Goal: Information Seeking & Learning: Learn about a topic

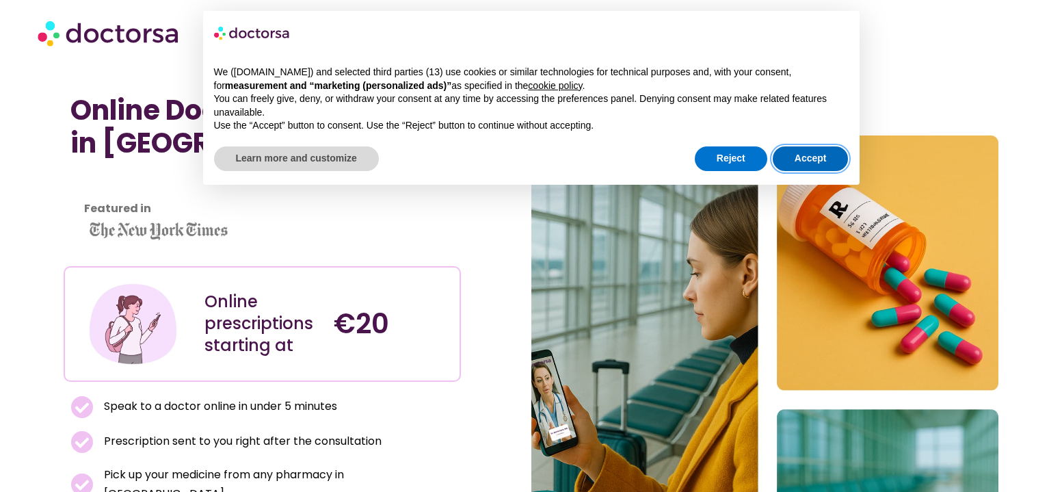
click at [829, 156] on button "Accept" at bounding box center [811, 158] width 76 height 25
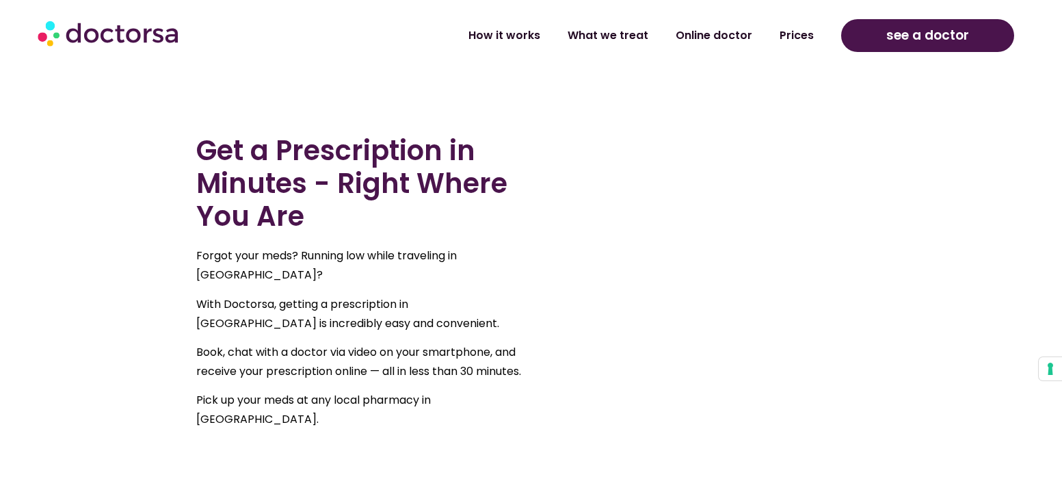
scroll to position [682, 0]
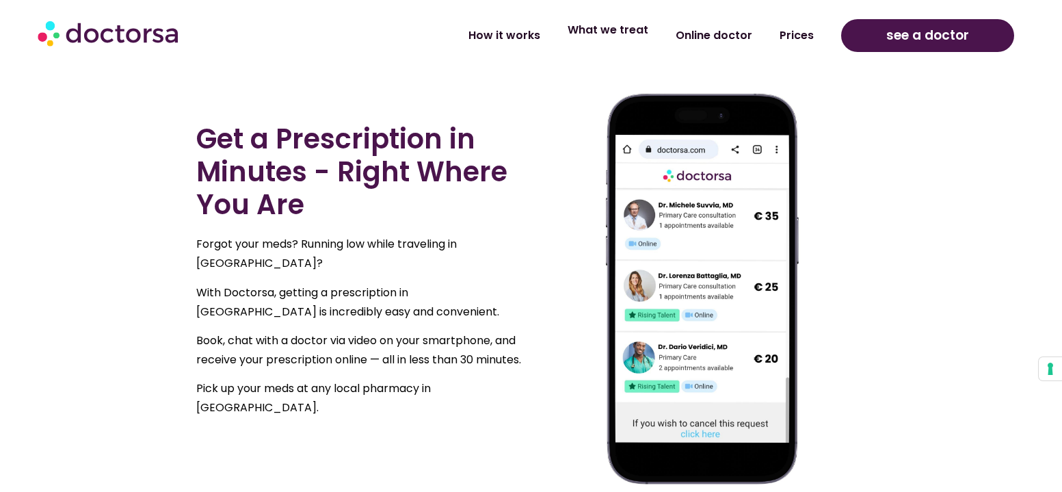
click at [628, 31] on link "What we treat" at bounding box center [608, 29] width 108 height 31
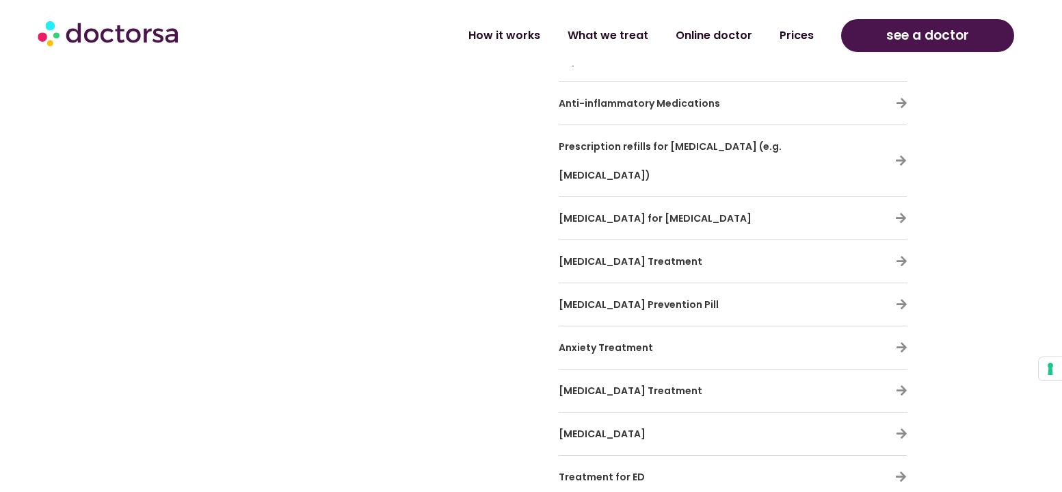
scroll to position [4352, 0]
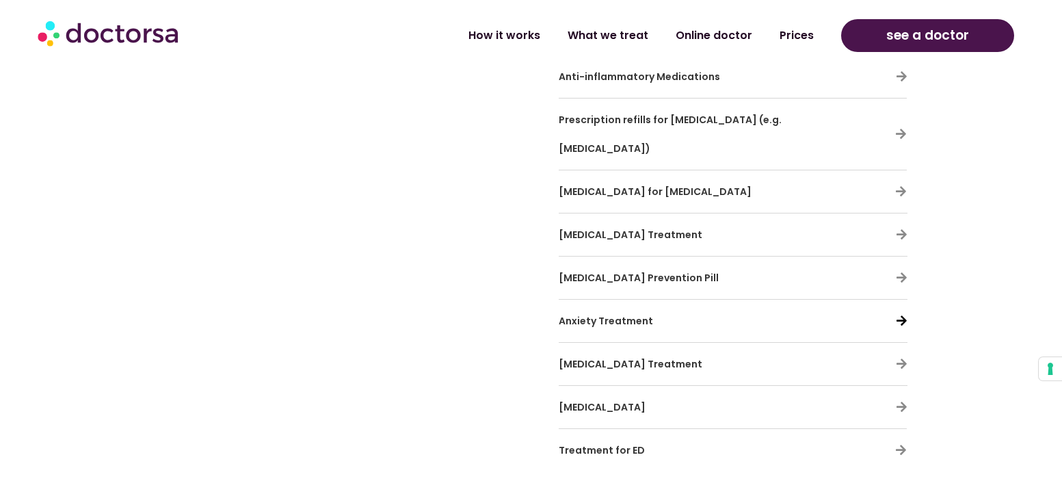
click at [903, 315] on icon at bounding box center [902, 321] width 12 height 12
click at [899, 315] on icon at bounding box center [902, 321] width 12 height 12
click at [636, 314] on span "Anxiety Treatment" at bounding box center [606, 321] width 94 height 14
click at [902, 315] on icon at bounding box center [902, 321] width 12 height 12
click at [902, 358] on icon at bounding box center [902, 364] width 12 height 12
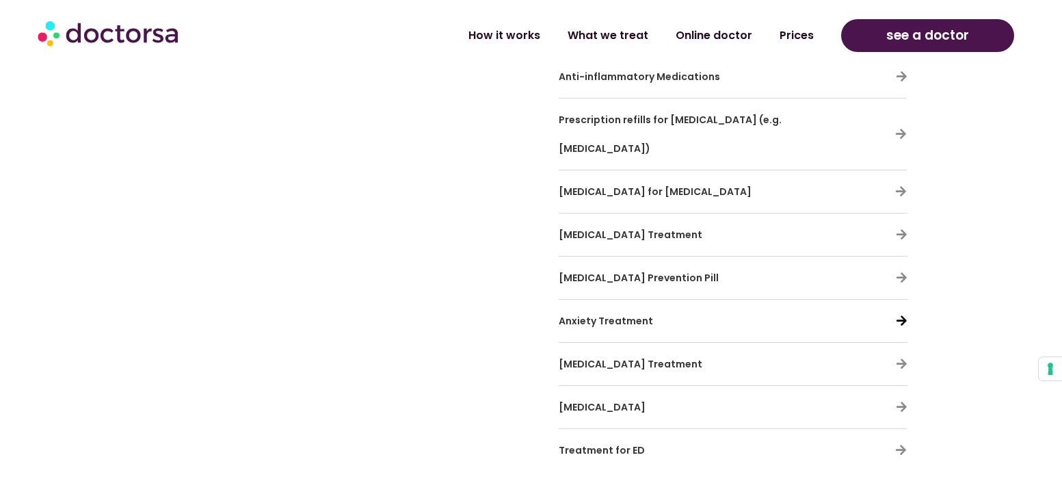
click at [906, 315] on icon at bounding box center [902, 321] width 12 height 12
click at [898, 315] on icon at bounding box center [902, 321] width 12 height 12
click at [593, 306] on h3 "Anxiety Treatment" at bounding box center [693, 320] width 269 height 29
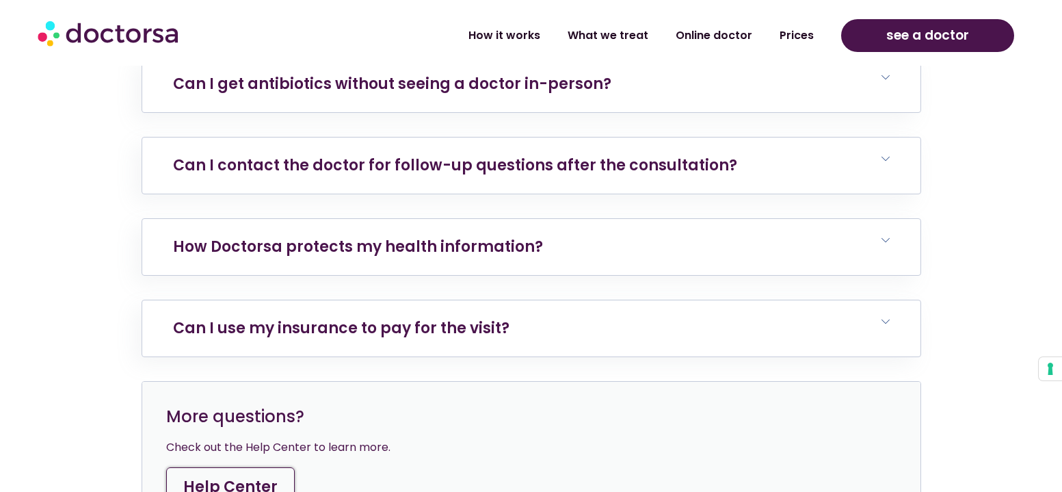
scroll to position [6182, 0]
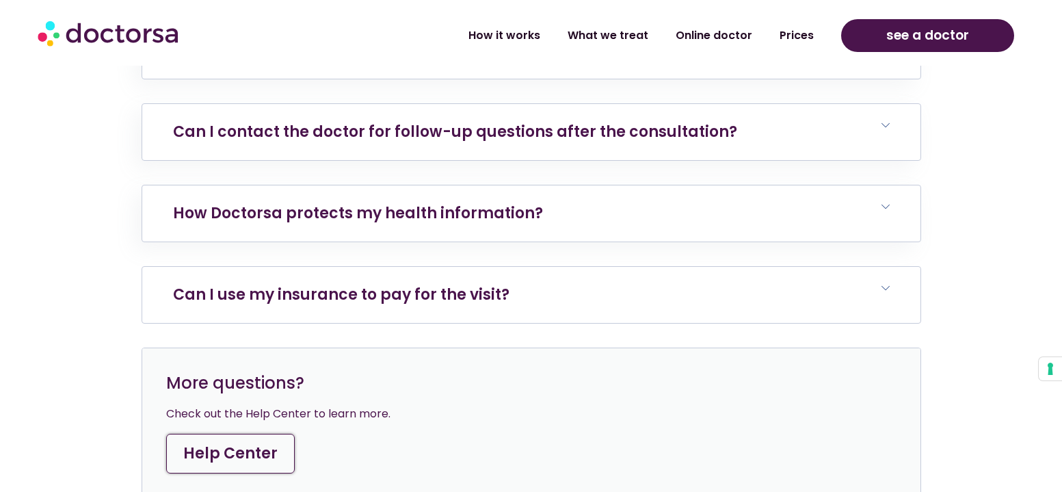
click at [890, 267] on h6 "Can I use my insurance to pay for the visit?" at bounding box center [531, 295] width 778 height 56
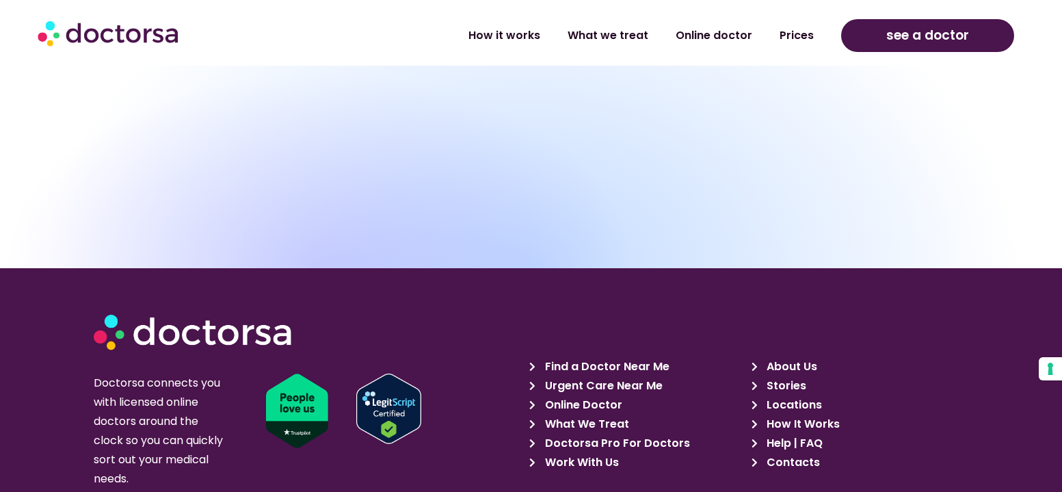
scroll to position [7027, 0]
